Goal: Transaction & Acquisition: Download file/media

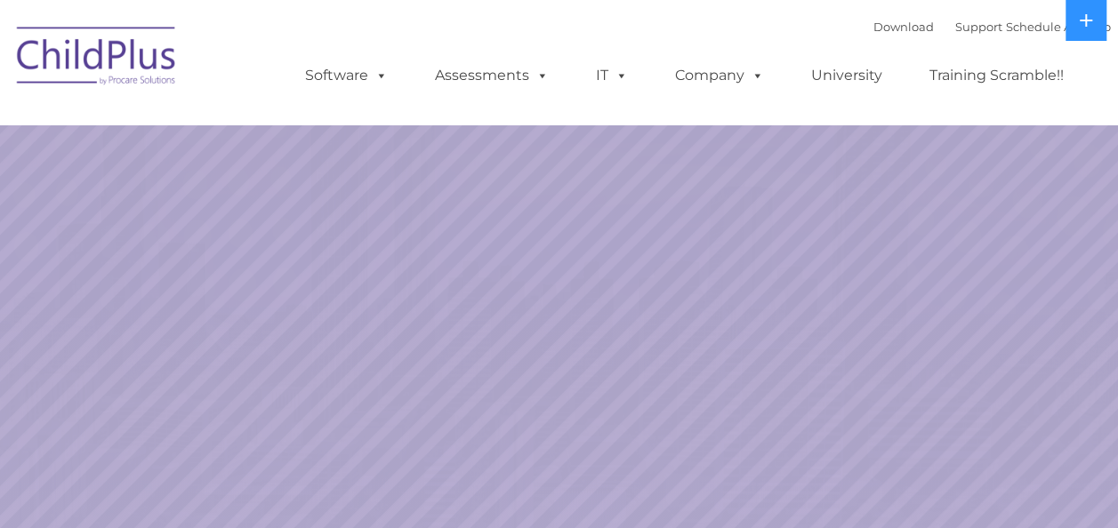
select select "MEDIUM"
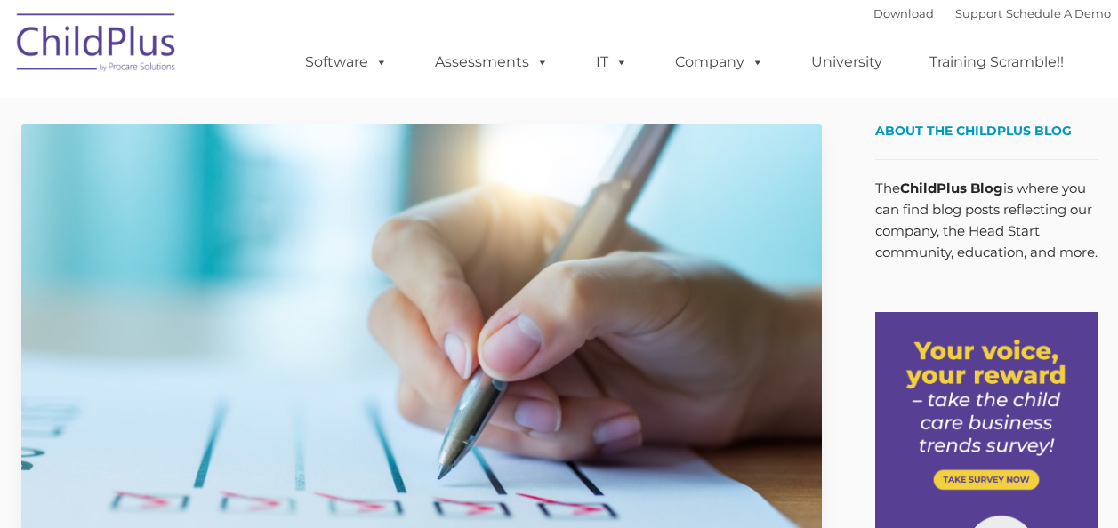
type input ""
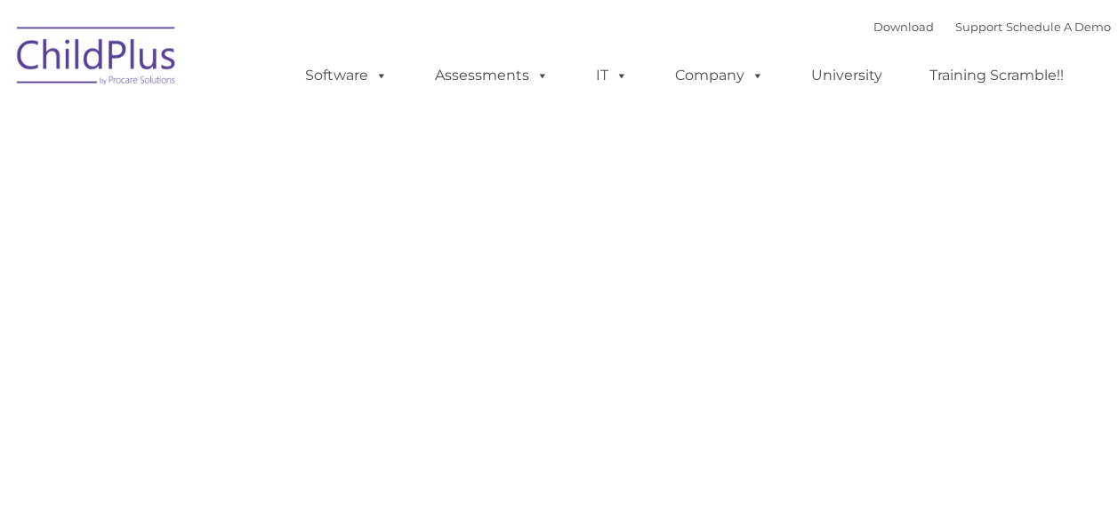
type input ""
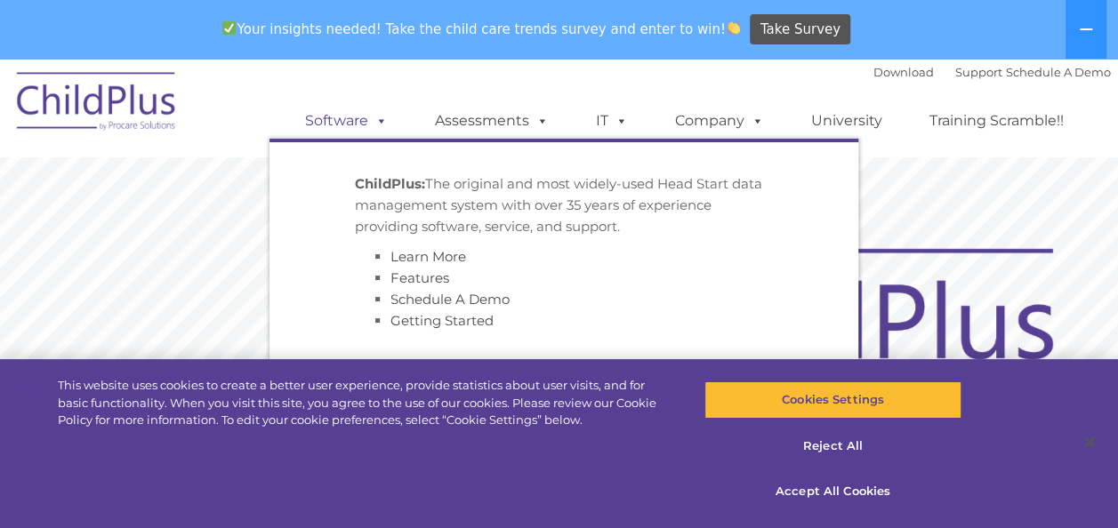
click at [342, 114] on link "Software" at bounding box center [346, 121] width 118 height 36
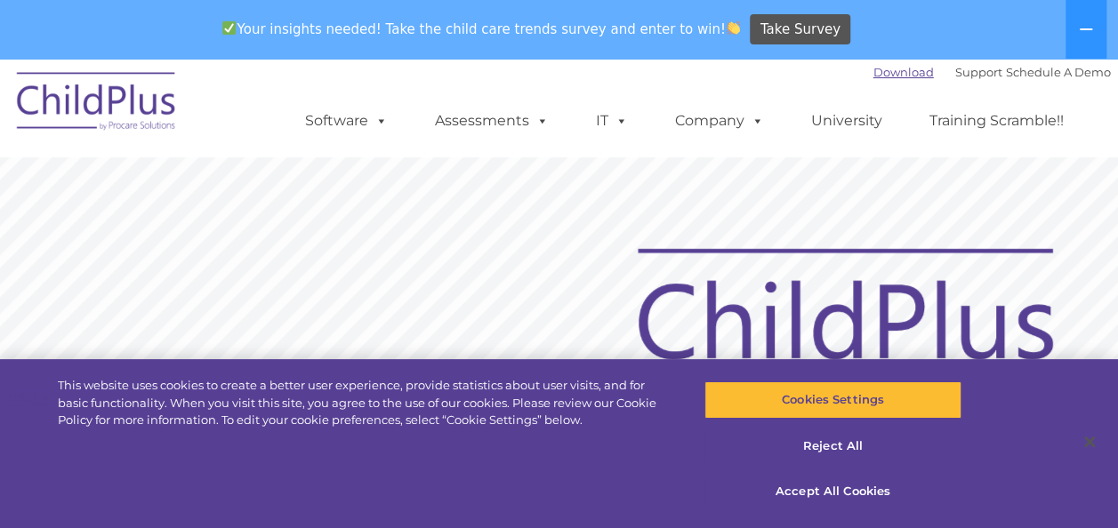
click at [888, 77] on link "Download" at bounding box center [903, 72] width 60 height 14
